Goal: Task Accomplishment & Management: Use online tool/utility

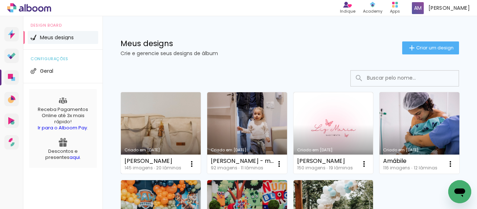
click at [162, 133] on link "Criado em [DATE]" at bounding box center [161, 132] width 80 height 81
